Goal: Check status: Check status

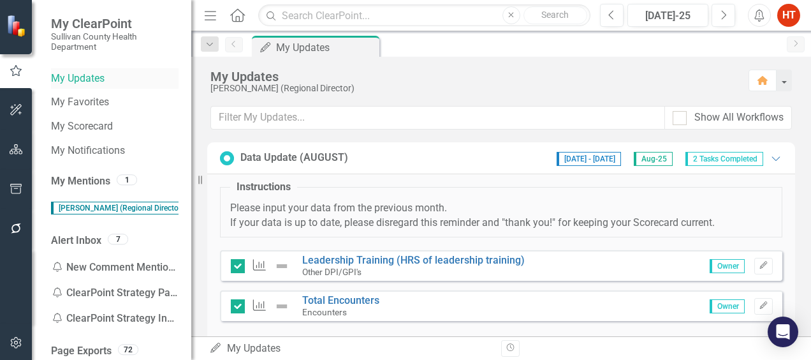
click at [92, 81] on link "My Updates" at bounding box center [115, 78] width 128 height 15
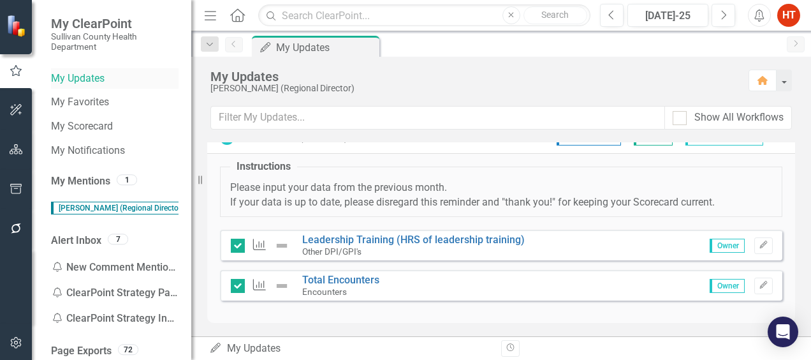
click at [75, 80] on link "My Updates" at bounding box center [115, 78] width 128 height 15
click at [237, 244] on input "checkbox" at bounding box center [235, 242] width 8 height 8
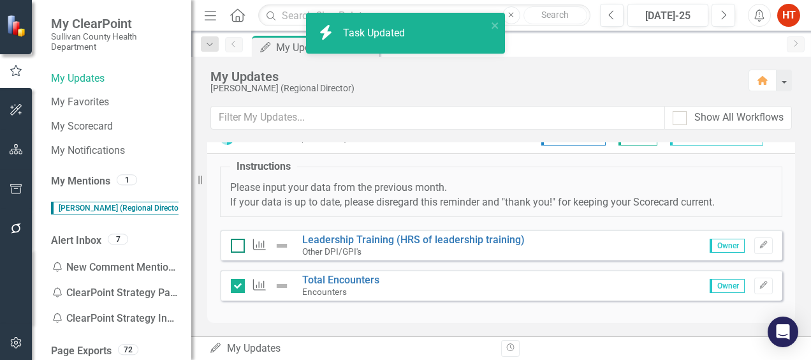
click at [237, 244] on input "checkbox" at bounding box center [235, 242] width 8 height 8
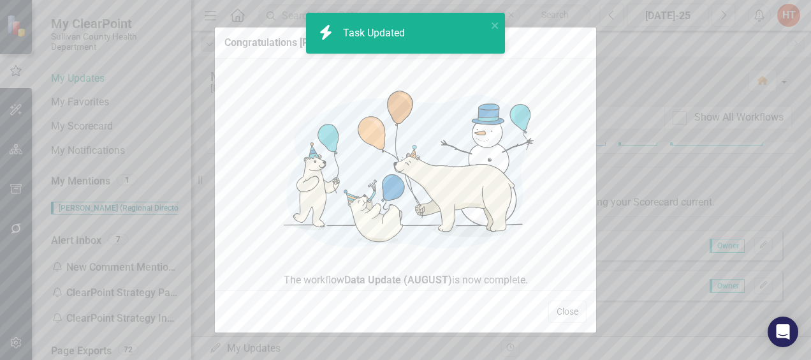
checkbox input "true"
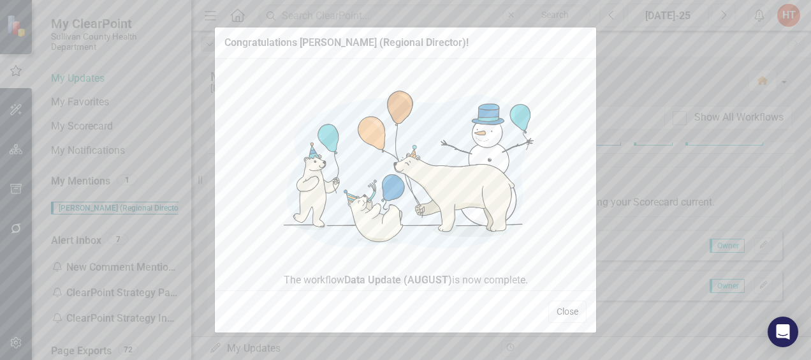
click at [572, 309] on button "Close" at bounding box center [567, 311] width 38 height 22
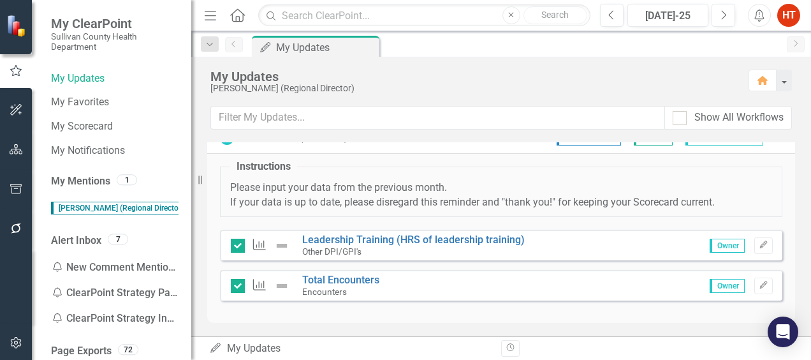
scroll to position [0, 0]
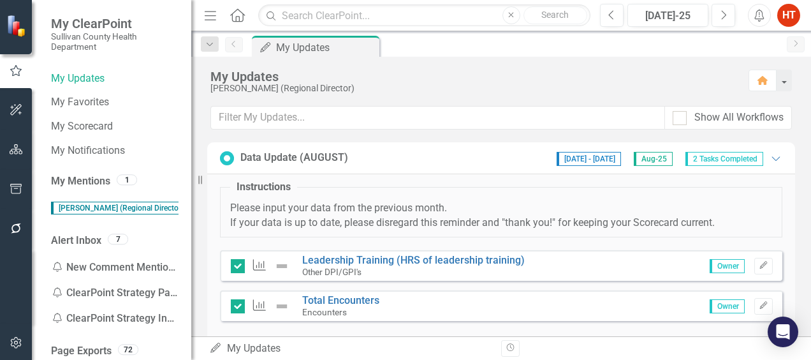
click at [580, 155] on span "[DATE] - [DATE]" at bounding box center [589, 159] width 64 height 14
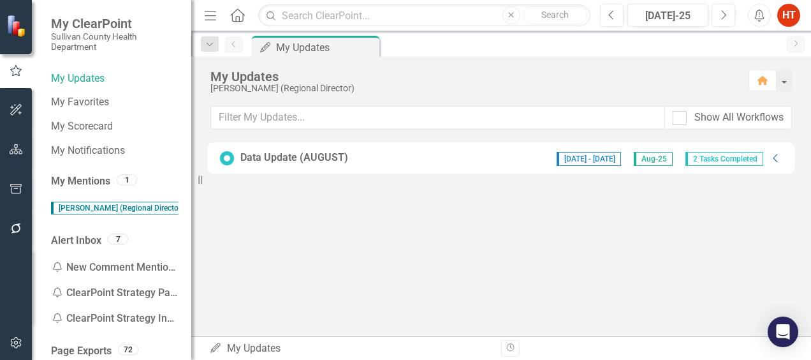
click at [780, 153] on icon "Collapse" at bounding box center [775, 158] width 13 height 10
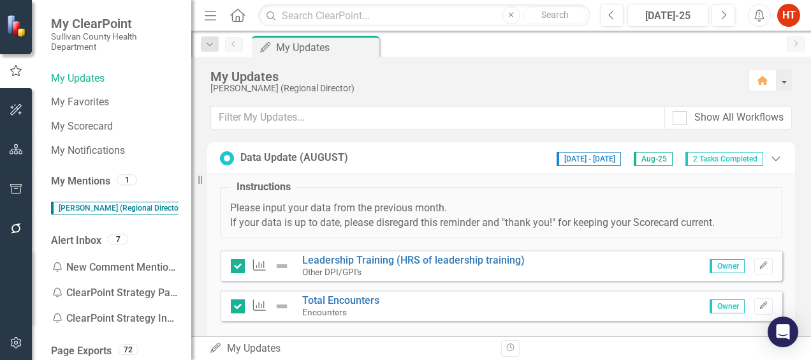
click at [780, 152] on div "Data Update (AUGUST) 8/1/25 - 9/5/25 Aug-25 2 Tasks Completed Expanded" at bounding box center [501, 158] width 588 height 32
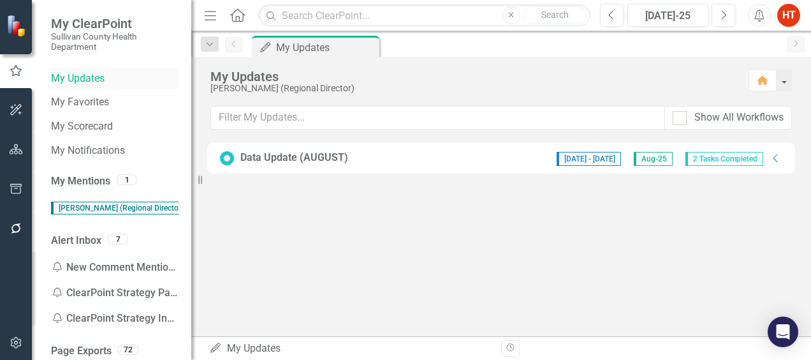
click at [84, 80] on link "My Updates" at bounding box center [115, 78] width 128 height 15
click at [664, 228] on div "My Updates Hannah Taylor (Regional Director) Home Show All Workflows Data Updat…" at bounding box center [501, 196] width 620 height 279
click at [774, 153] on icon "Collapse" at bounding box center [775, 158] width 13 height 10
